Goal: Task Accomplishment & Management: Manage account settings

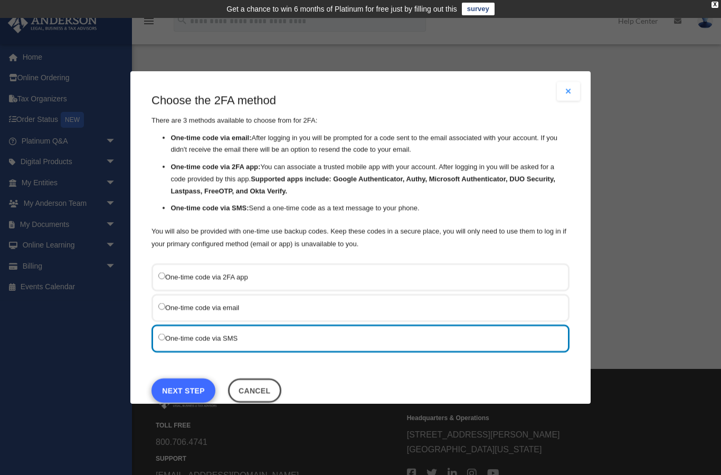
click at [190, 379] on link "Next Step" at bounding box center [184, 391] width 64 height 24
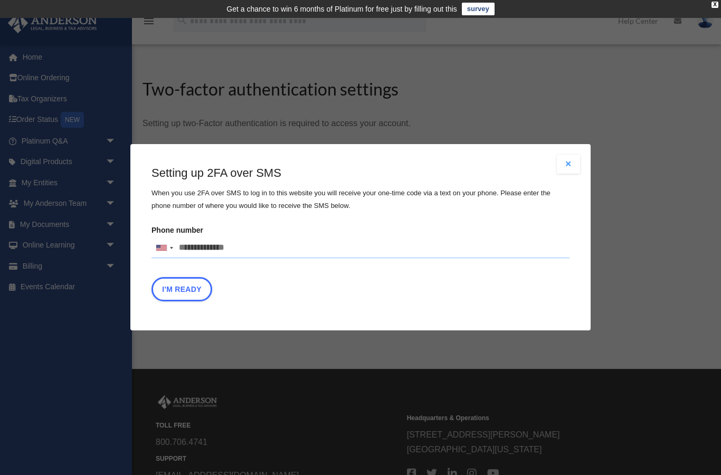
click at [193, 253] on input "Phone number United States +1 United Kingdom +44 Afghanistan (‫افغانستان‬‎) +93…" at bounding box center [361, 248] width 418 height 21
click at [253, 257] on input "Phone number United States +1 United Kingdom +44 Afghanistan (‫افغانستان‬‎) +93…" at bounding box center [361, 248] width 418 height 21
click at [259, 240] on input "Phone number United States +1 United Kingdom +44 Afghanistan (‫افغانستان‬‎) +93…" at bounding box center [361, 248] width 418 height 21
click at [250, 247] on input "Phone number United States +1 United Kingdom +44 Afghanistan (‫افغانستان‬‎) +93…" at bounding box center [361, 248] width 418 height 21
type input "**********"
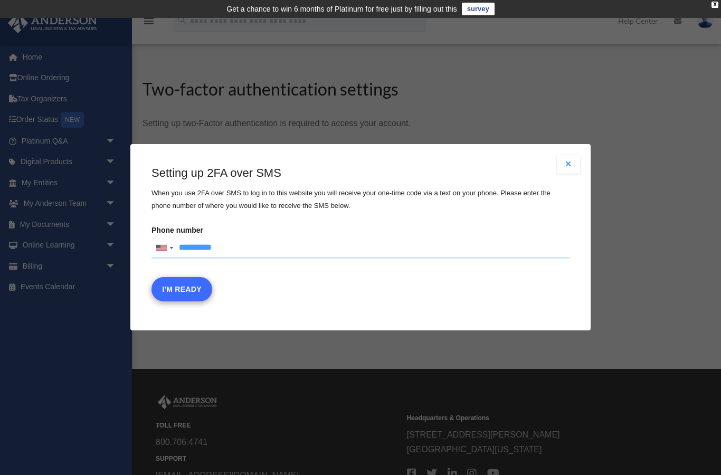
click at [178, 294] on button "I'm Ready" at bounding box center [182, 290] width 61 height 24
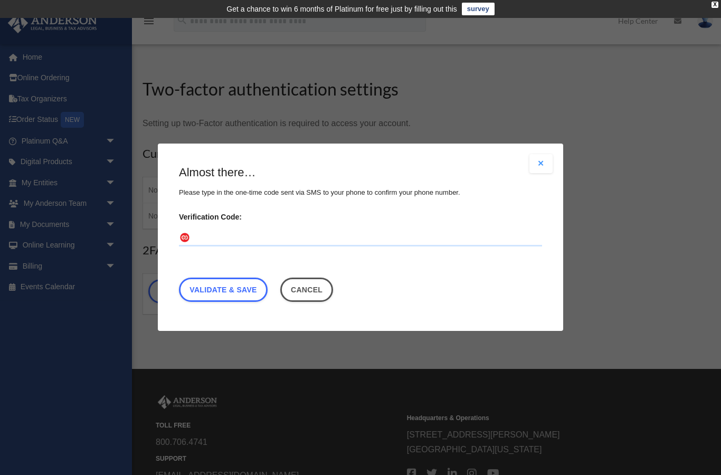
click at [204, 242] on input "Verification Code:" at bounding box center [360, 238] width 363 height 17
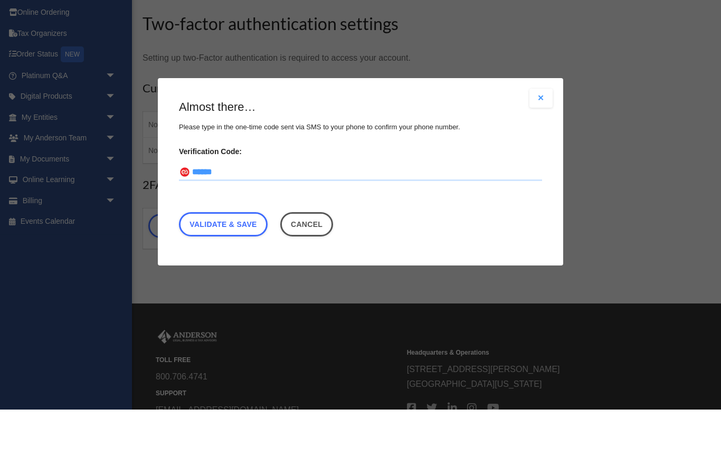
scroll to position [26, 0]
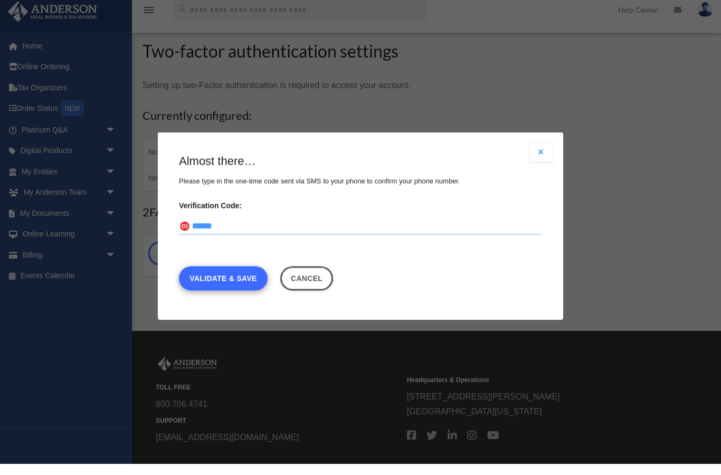
type input "******"
click at [247, 280] on link "Validate & Save" at bounding box center [223, 290] width 89 height 24
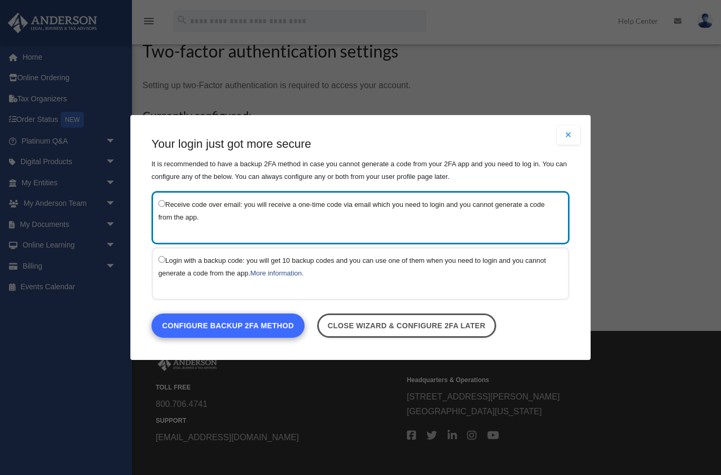
click at [282, 331] on link "Configure backup 2FA method" at bounding box center [228, 326] width 153 height 24
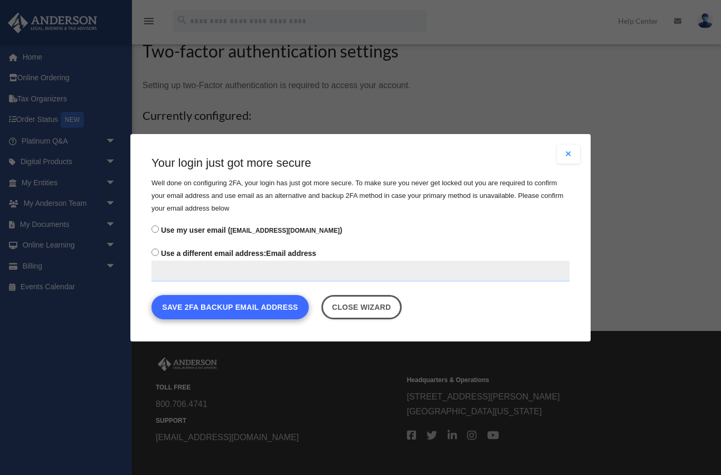
click at [282, 307] on button "Save 2FA backup email address" at bounding box center [230, 307] width 157 height 24
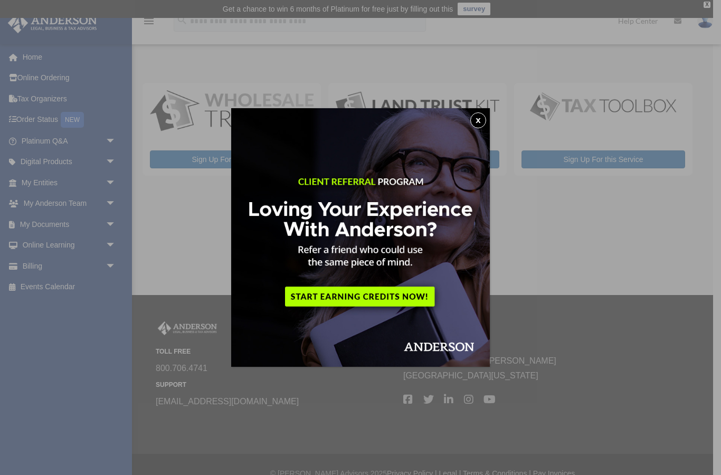
click at [476, 128] on img at bounding box center [360, 237] width 259 height 259
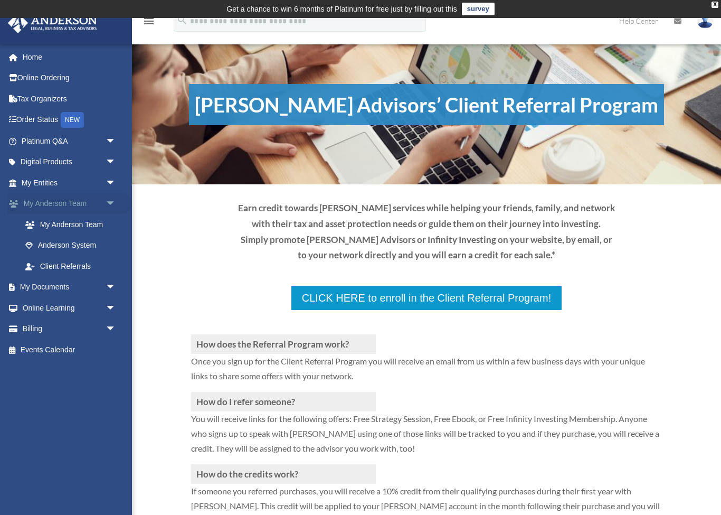
click at [128, 193] on link "My Anderson Team arrow_drop_down" at bounding box center [69, 203] width 125 height 21
click at [115, 180] on span "arrow_drop_down" at bounding box center [116, 183] width 21 height 22
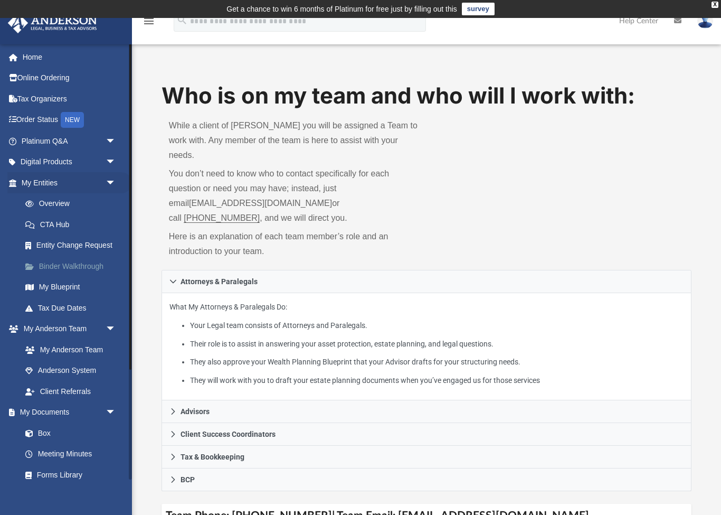
click at [102, 262] on link "Binder Walkthrough" at bounding box center [73, 266] width 117 height 21
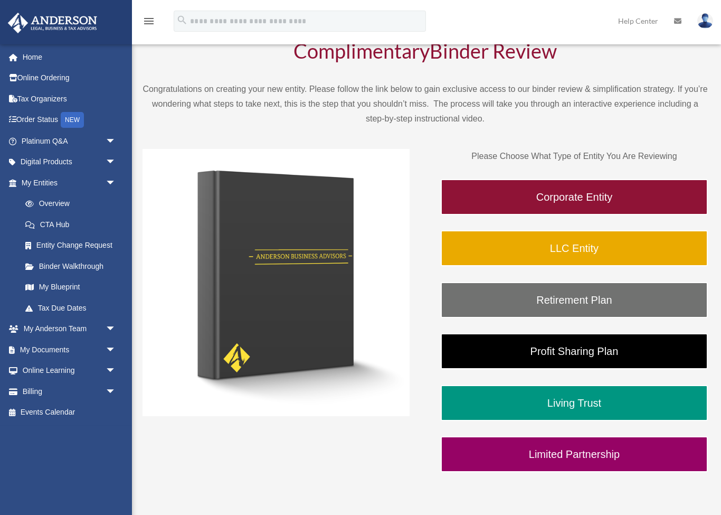
scroll to position [70, 0]
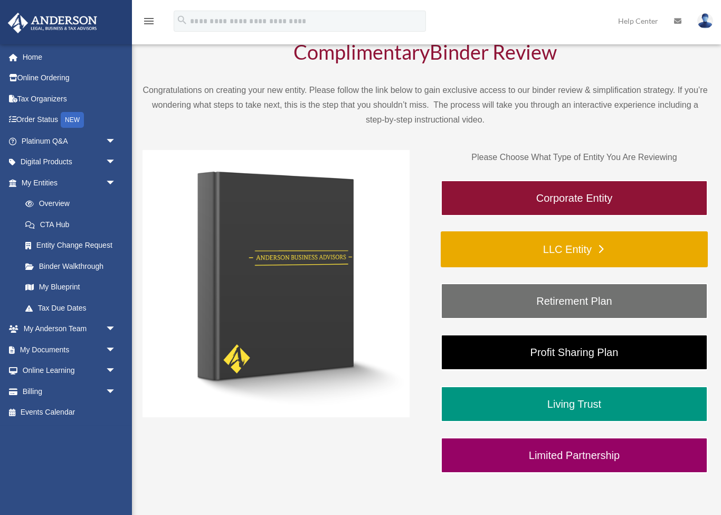
click at [679, 256] on link "LLC Entity" at bounding box center [574, 249] width 267 height 36
click at [677, 245] on link "LLC Entity" at bounding box center [574, 249] width 267 height 36
click at [674, 247] on link "LLC Entity" at bounding box center [574, 249] width 267 height 36
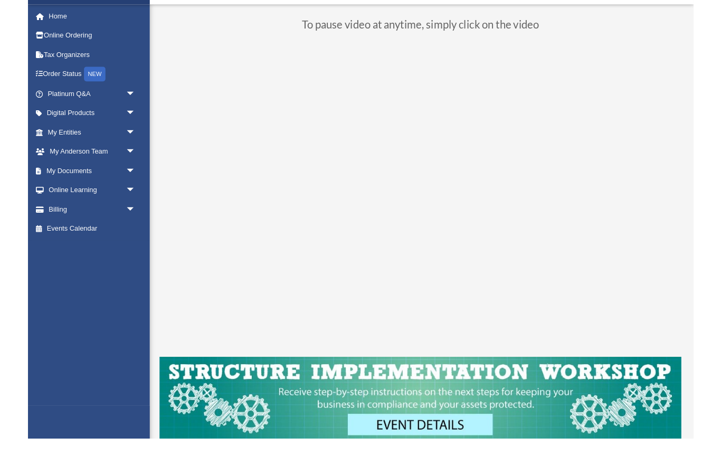
scroll to position [128, 0]
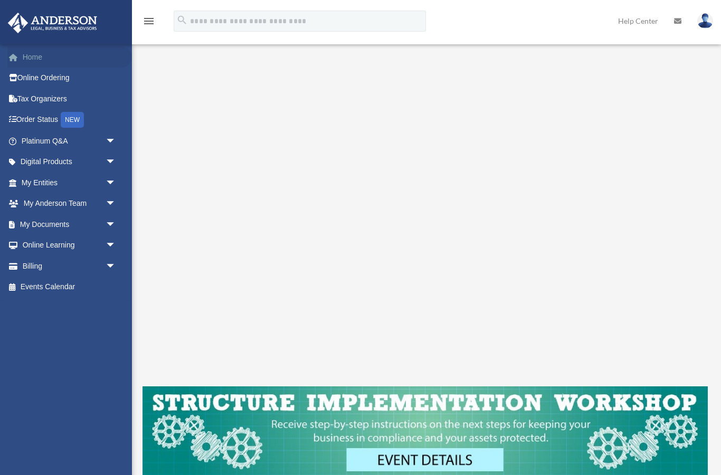
click at [27, 63] on link "Home" at bounding box center [69, 56] width 125 height 21
